Goal: Task Accomplishment & Management: Use online tool/utility

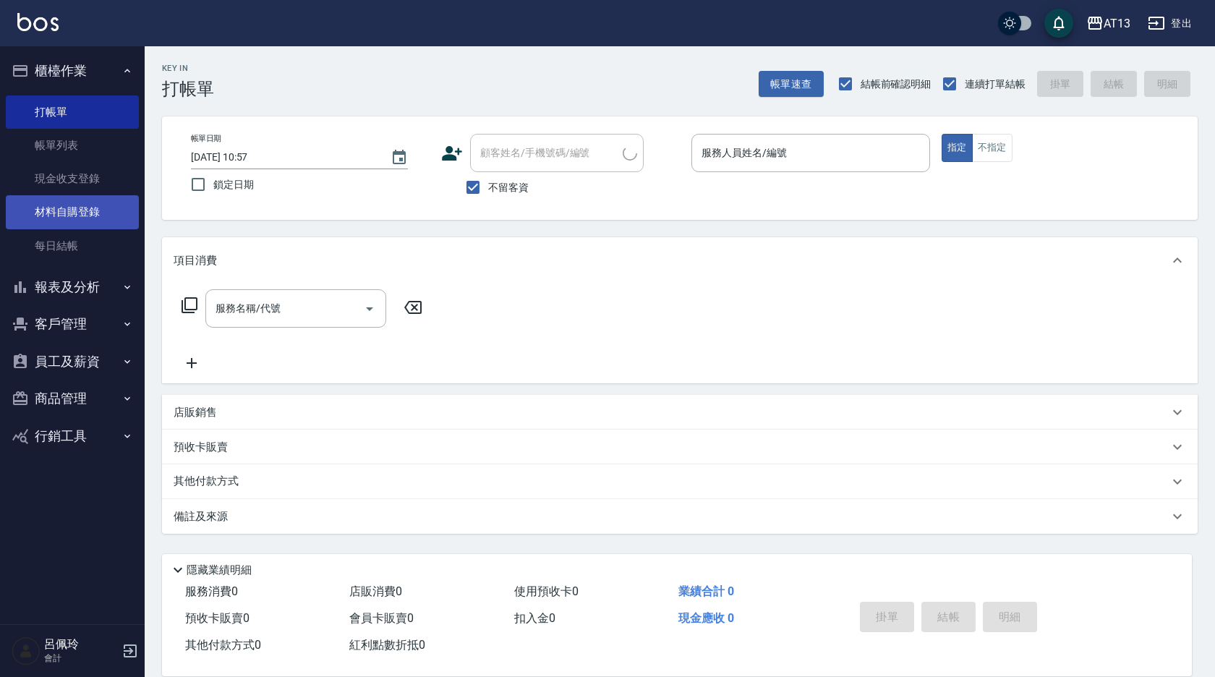
click at [73, 244] on link "每日結帳" at bounding box center [72, 245] width 133 height 33
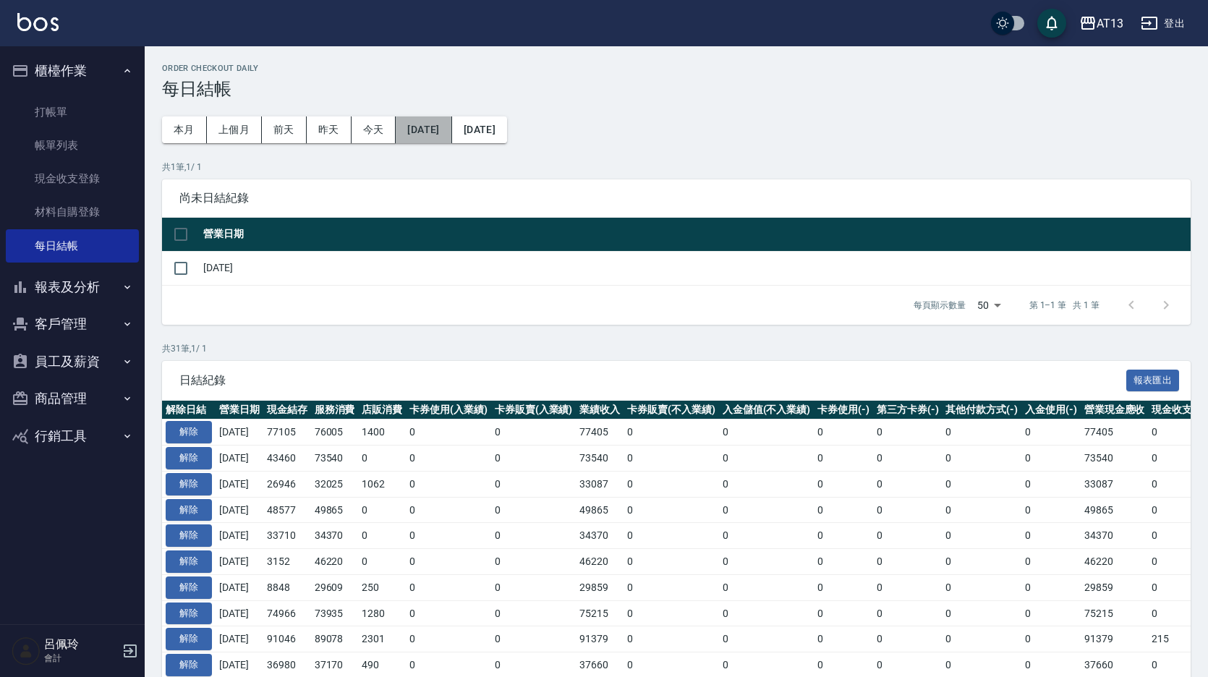
click at [446, 128] on button "[DATE]" at bounding box center [424, 129] width 56 height 27
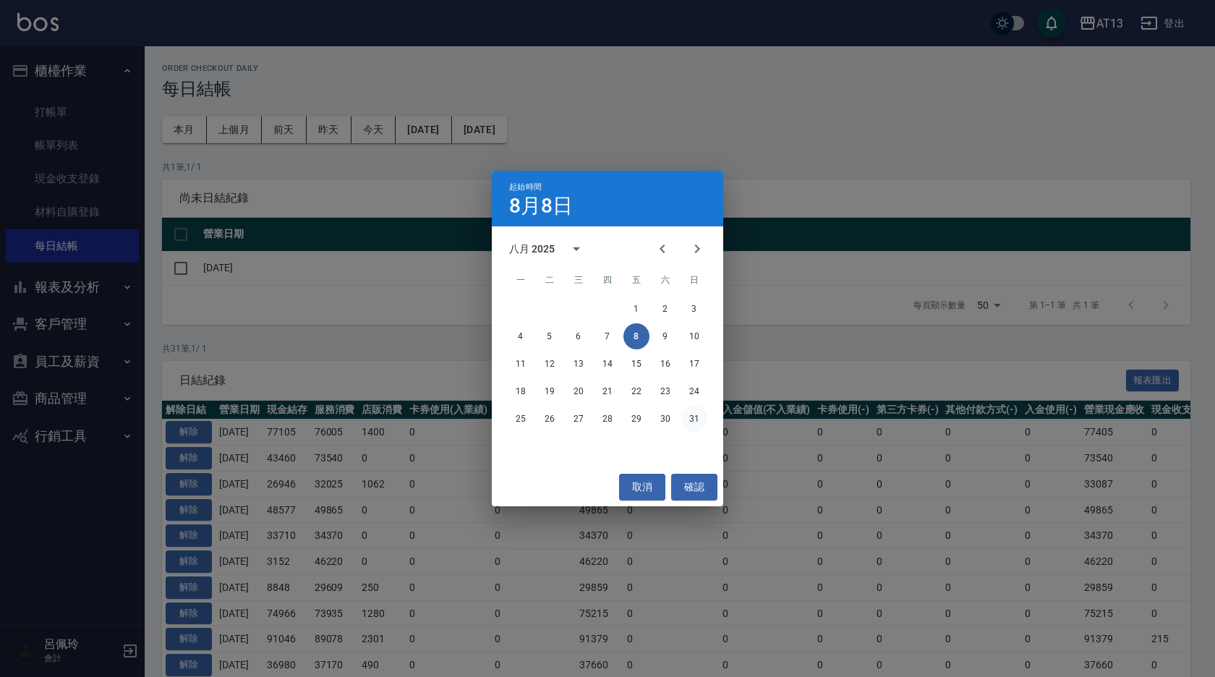
click at [699, 417] on button "31" at bounding box center [694, 419] width 26 height 26
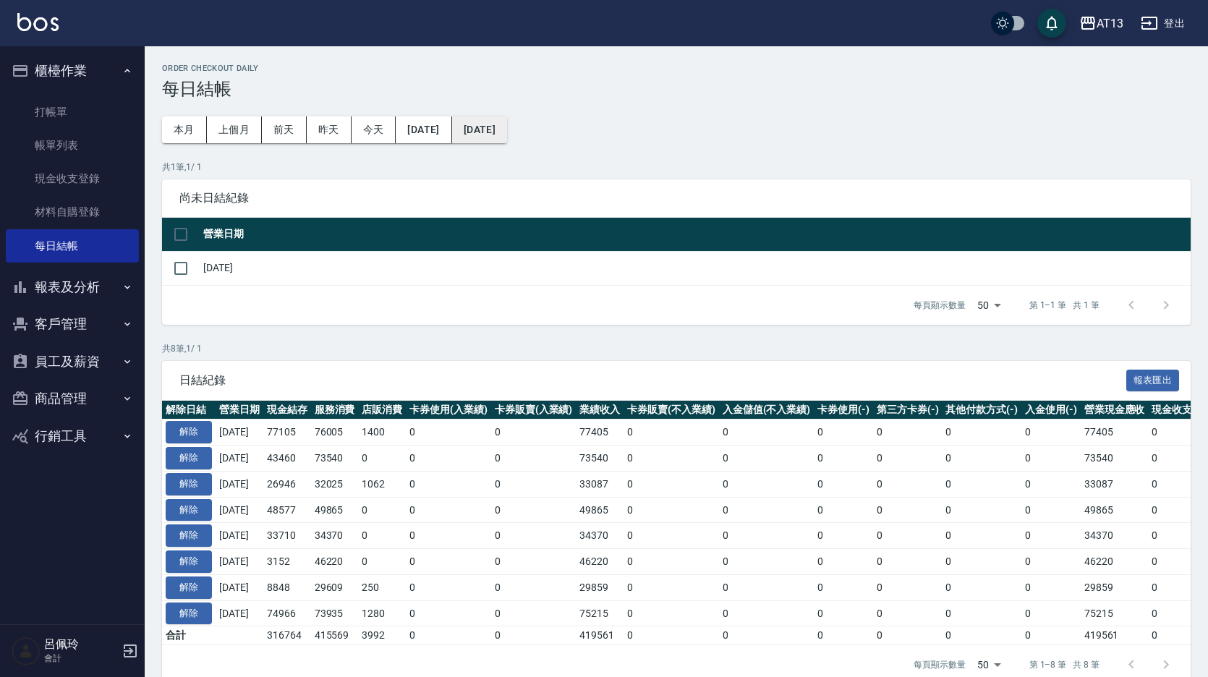
click at [507, 133] on button "[DATE]" at bounding box center [479, 129] width 55 height 27
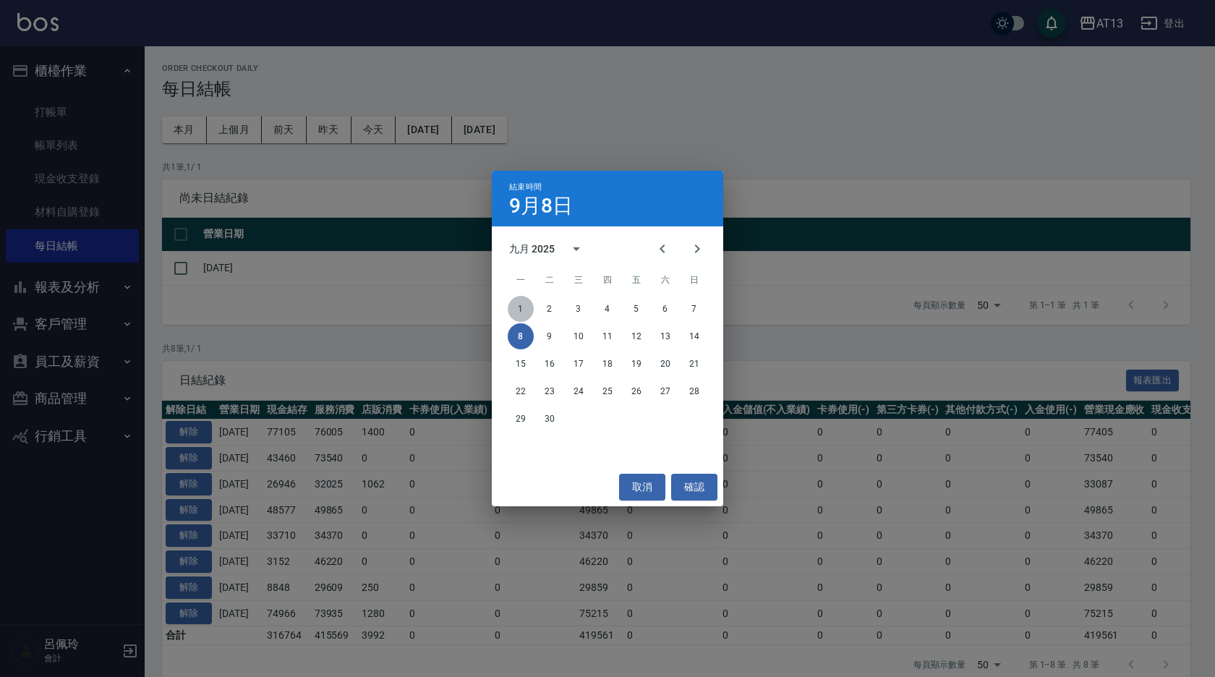
click at [527, 307] on button "1" at bounding box center [521, 309] width 26 height 26
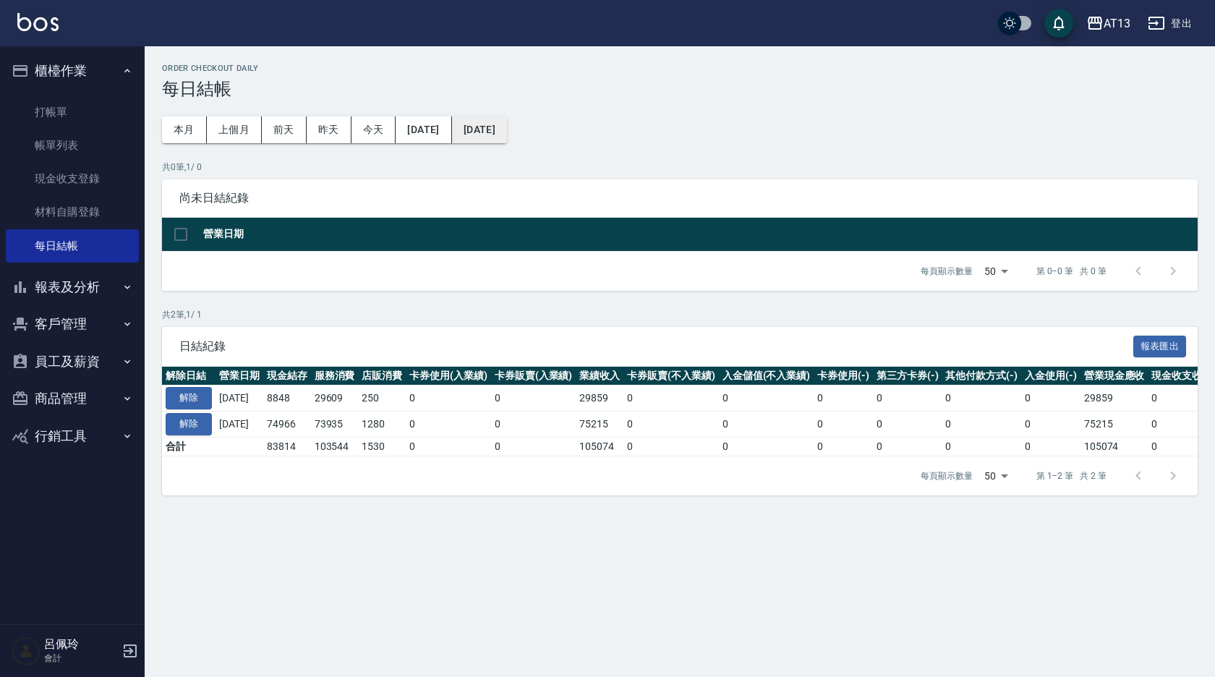
click at [507, 134] on button "[DATE]" at bounding box center [479, 129] width 55 height 27
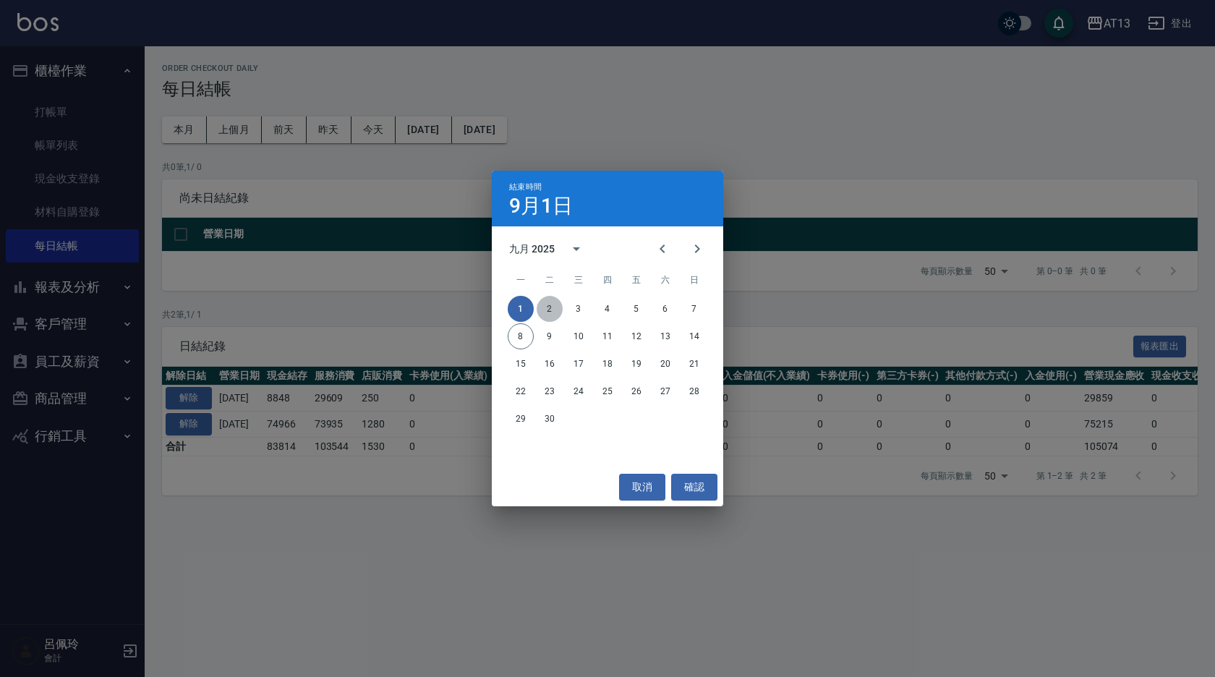
click at [545, 305] on button "2" at bounding box center [550, 309] width 26 height 26
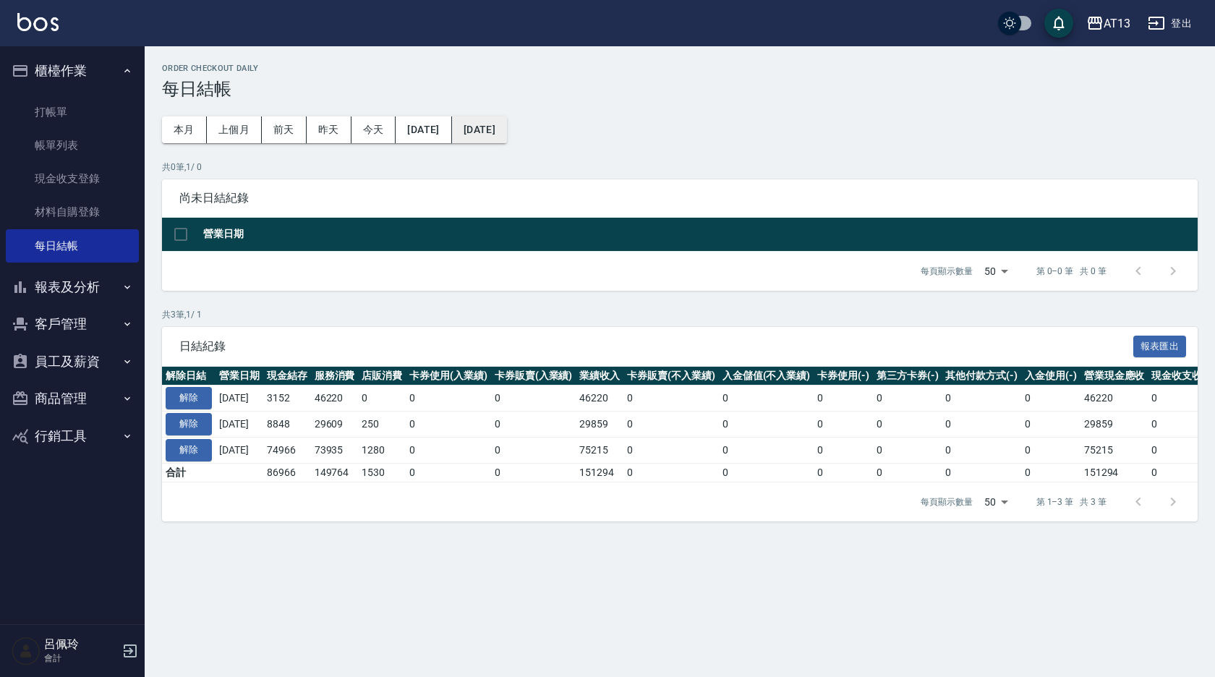
click at [507, 122] on button "[DATE]" at bounding box center [479, 129] width 55 height 27
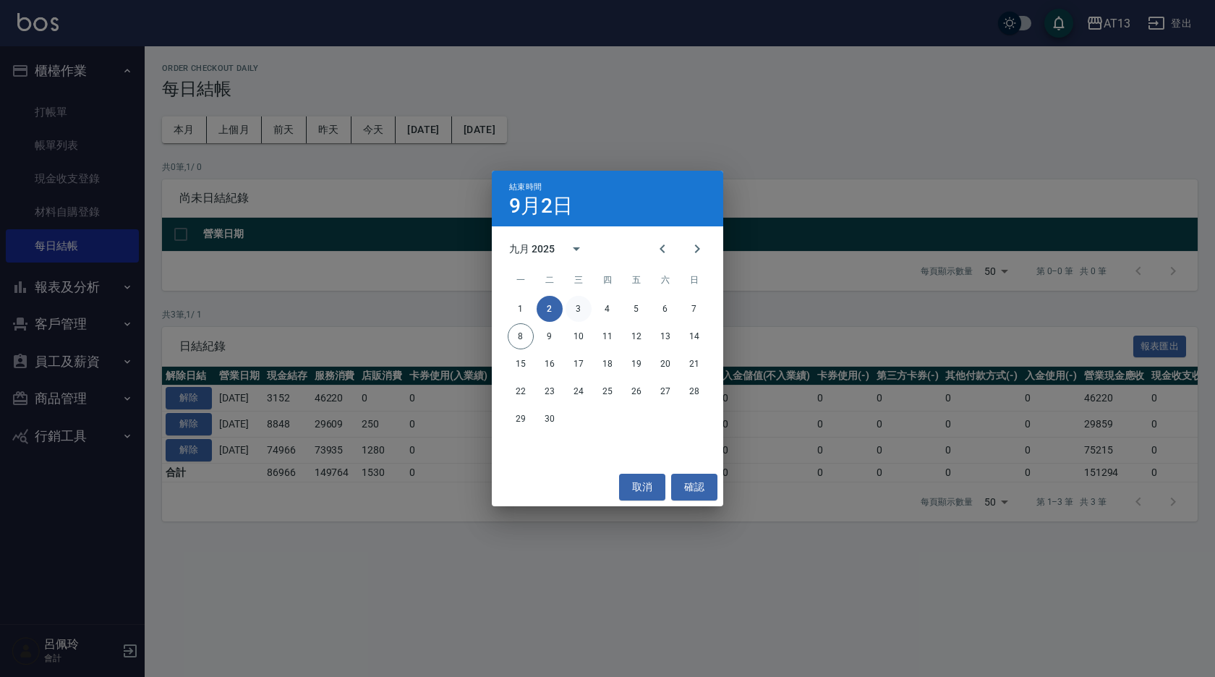
click at [582, 309] on button "3" at bounding box center [579, 309] width 26 height 26
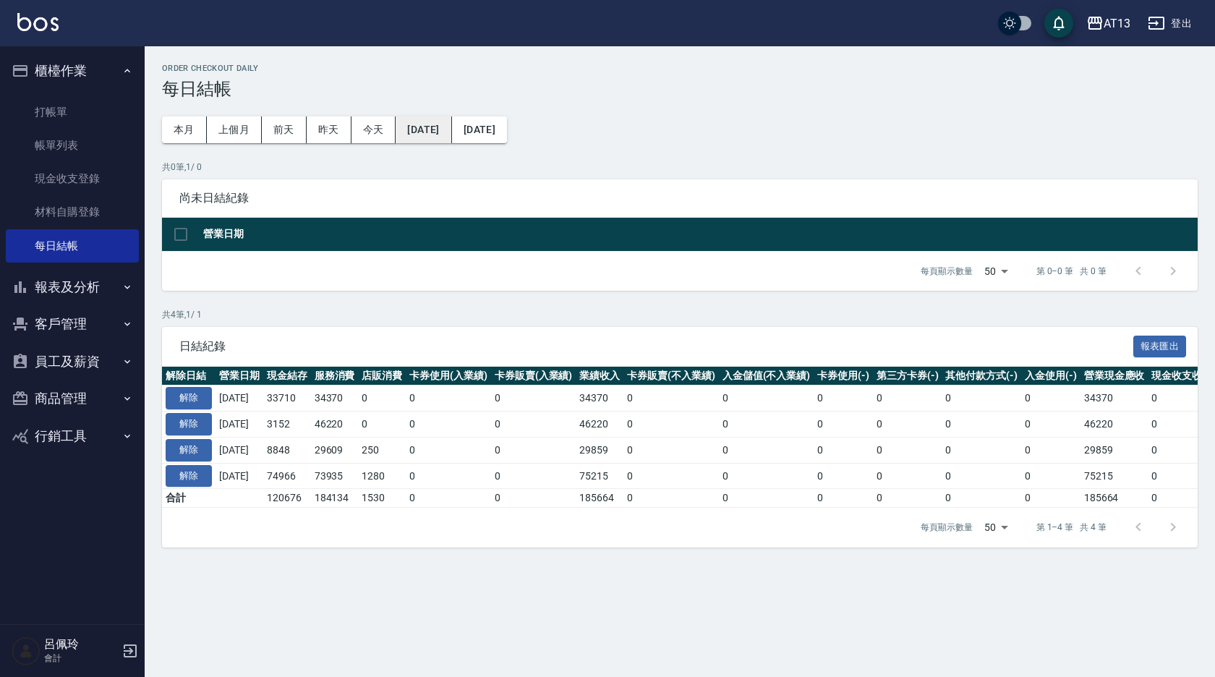
click at [451, 130] on button "[DATE]" at bounding box center [424, 129] width 56 height 27
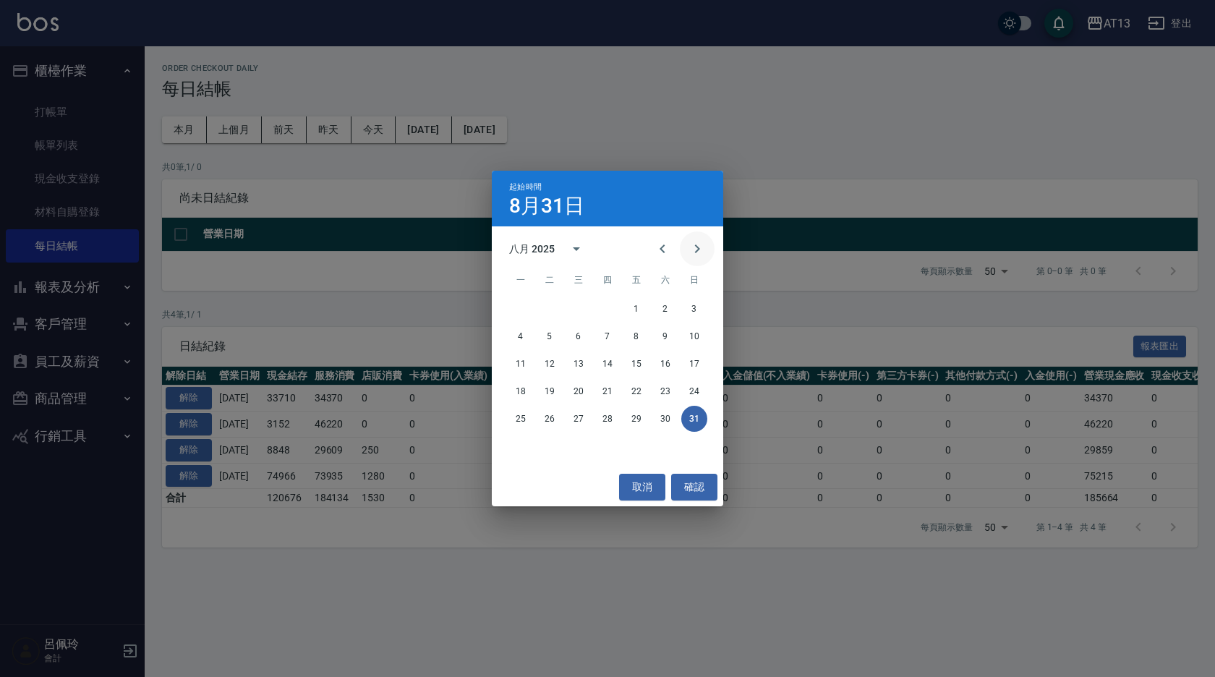
click at [691, 251] on icon "Next month" at bounding box center [697, 248] width 17 height 17
click at [525, 307] on button "1" at bounding box center [521, 309] width 26 height 26
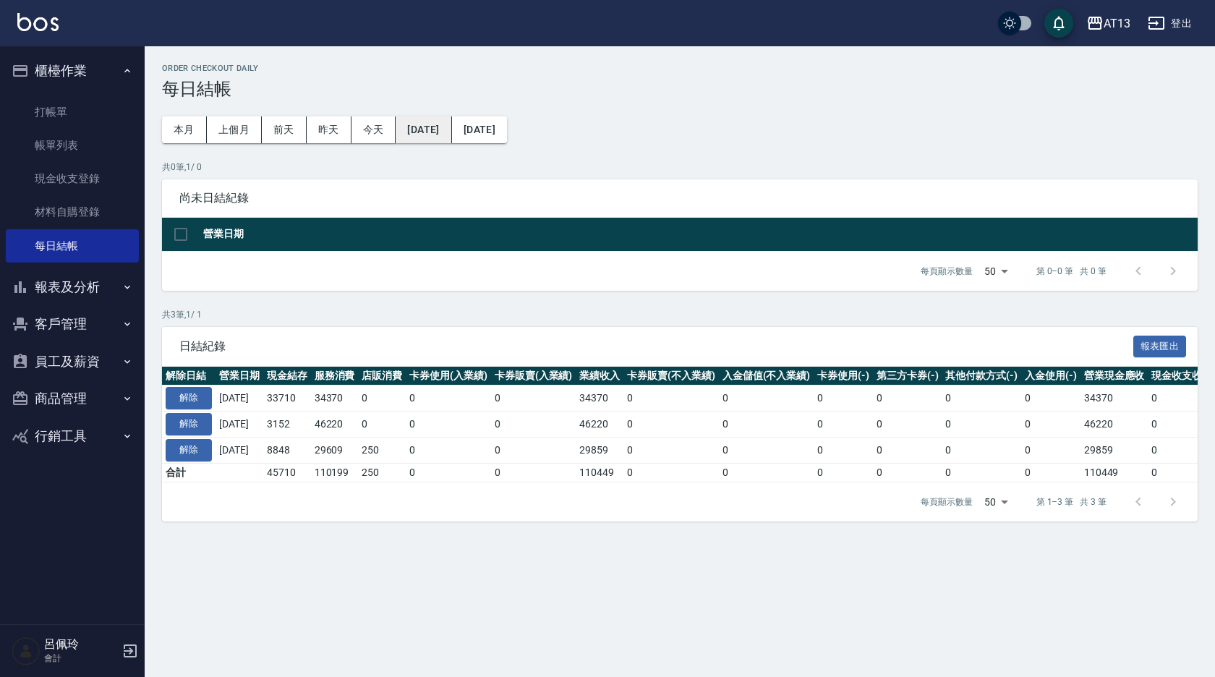
click at [416, 121] on button "[DATE]" at bounding box center [424, 129] width 56 height 27
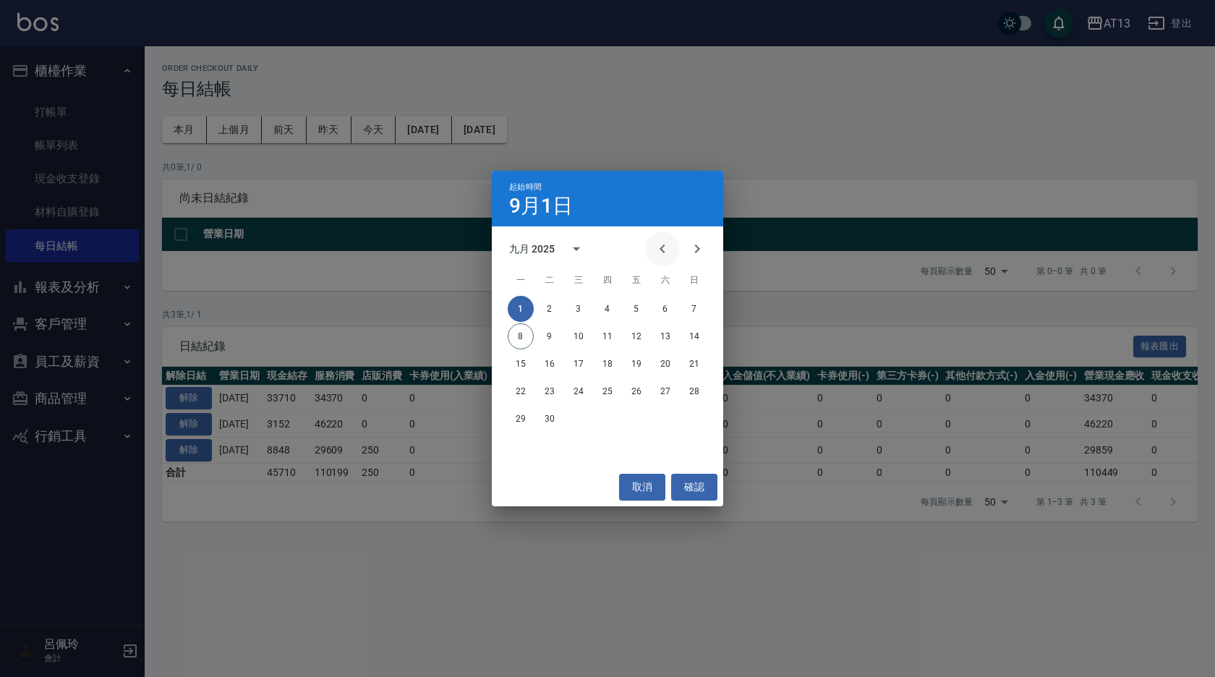
click at [661, 249] on icon "Previous month" at bounding box center [662, 249] width 5 height 9
click at [693, 418] on button "31" at bounding box center [694, 419] width 26 height 26
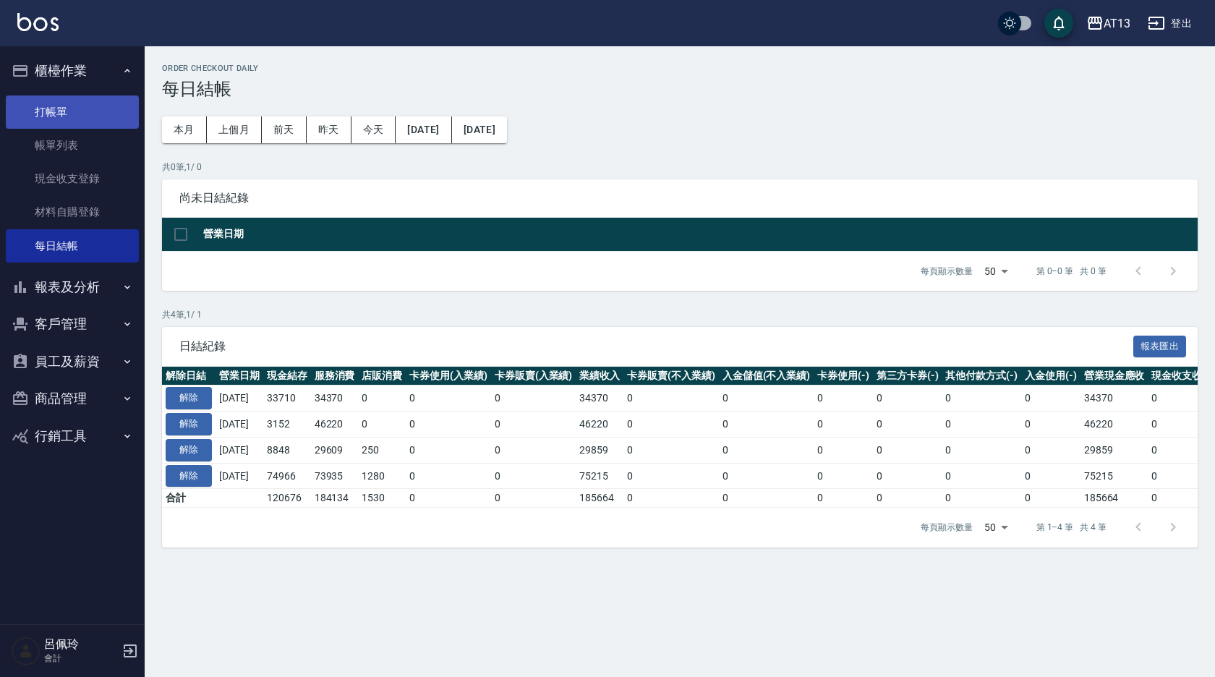
click at [82, 106] on link "打帳單" at bounding box center [72, 111] width 133 height 33
